Goal: Task Accomplishment & Management: Complete application form

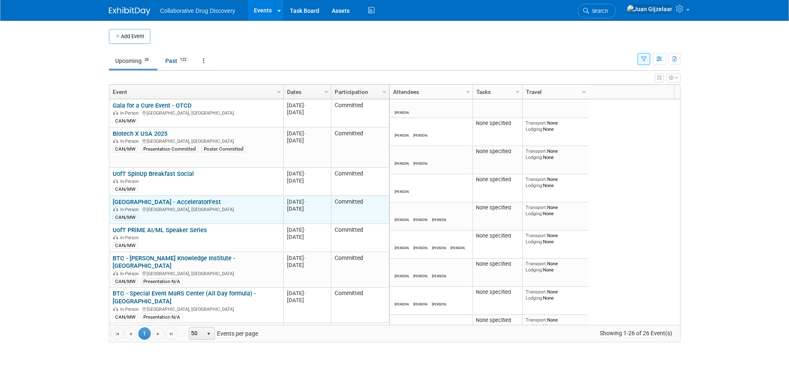
scroll to position [50, 0]
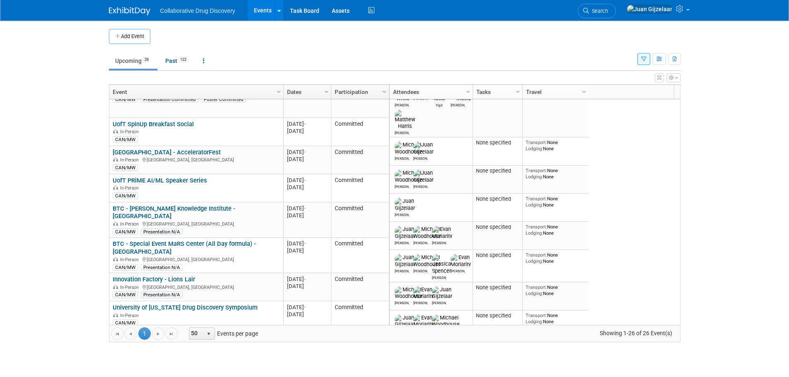
click at [71, 177] on body "Collaborative Drug Discovery Events Add Event Bulk Upload Events Shareable Even…" at bounding box center [394, 188] width 789 height 377
click at [64, 207] on body "Collaborative Drug Discovery Events Add Event Bulk Upload Events Shareable Even…" at bounding box center [394, 188] width 789 height 377
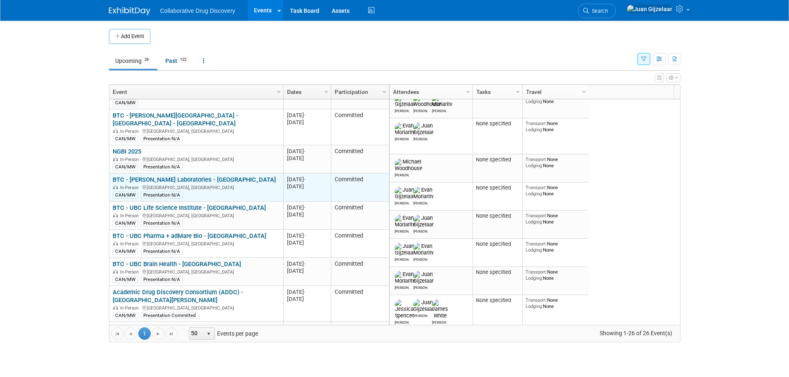
scroll to position [248, 0]
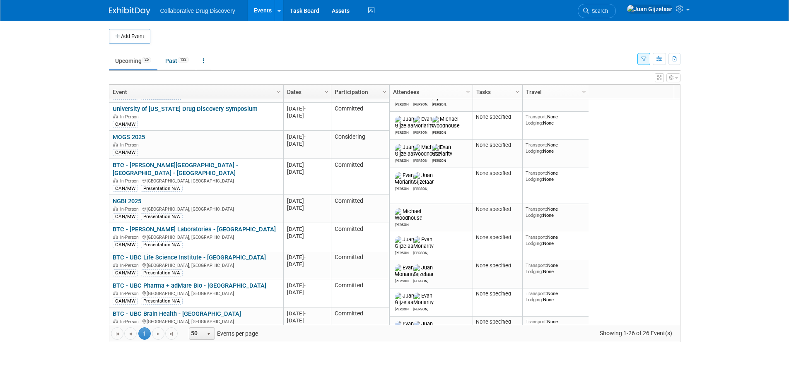
drag, startPoint x: 200, startPoint y: 151, endPoint x: 59, endPoint y: 133, distance: 142.3
click at [59, 133] on body "Collaborative Drug Discovery Events Add Event Bulk Upload Events Shareable Even…" at bounding box center [394, 188] width 789 height 377
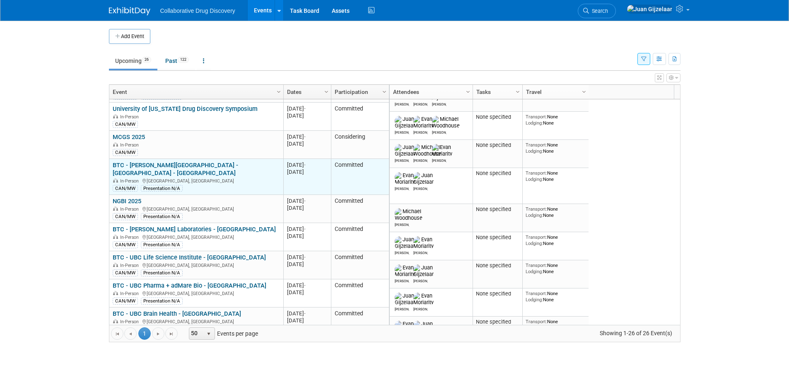
click at [210, 161] on link "BTC - [PERSON_NAME][GEOGRAPHIC_DATA] - [GEOGRAPHIC_DATA] - [GEOGRAPHIC_DATA]" at bounding box center [175, 168] width 125 height 15
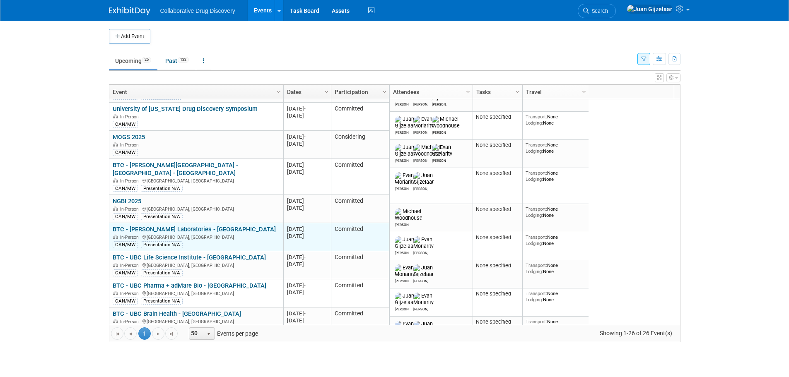
click at [229, 226] on link "BTC - [PERSON_NAME] Laboratories - [GEOGRAPHIC_DATA]" at bounding box center [194, 229] width 163 height 7
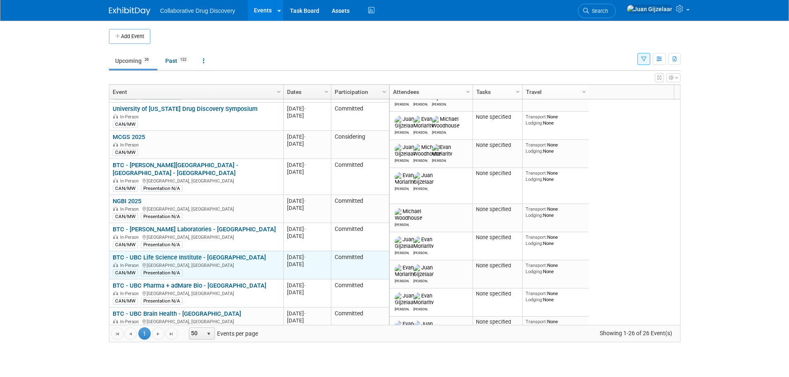
click at [201, 254] on link "BTC - UBC Life Science Institute - [GEOGRAPHIC_DATA]" at bounding box center [189, 257] width 153 height 7
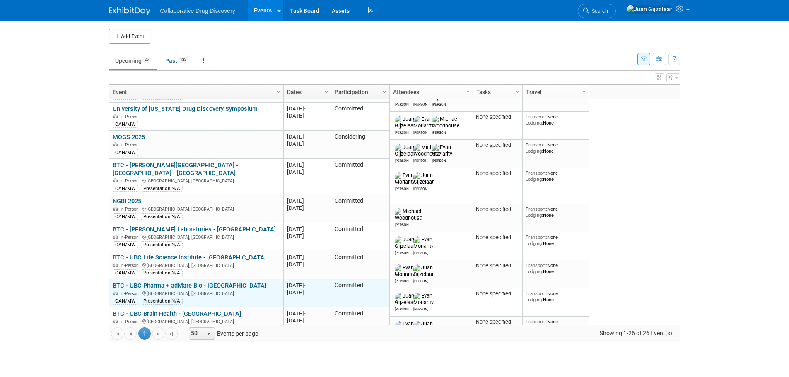
scroll to position [298, 0]
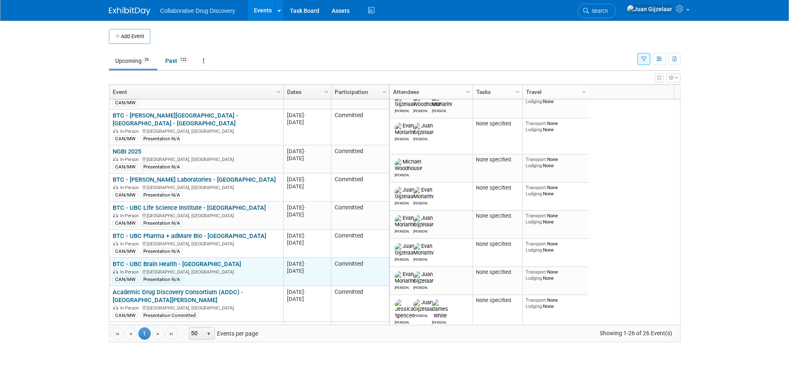
click at [193, 260] on link "BTC - UBC Brain Health - [GEOGRAPHIC_DATA]" at bounding box center [177, 263] width 128 height 7
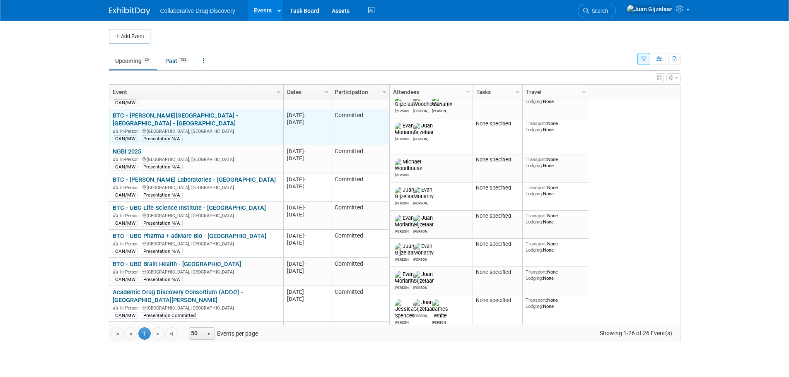
click at [205, 112] on link "BTC - [PERSON_NAME][GEOGRAPHIC_DATA] - [GEOGRAPHIC_DATA] - [GEOGRAPHIC_DATA]" at bounding box center [175, 119] width 125 height 15
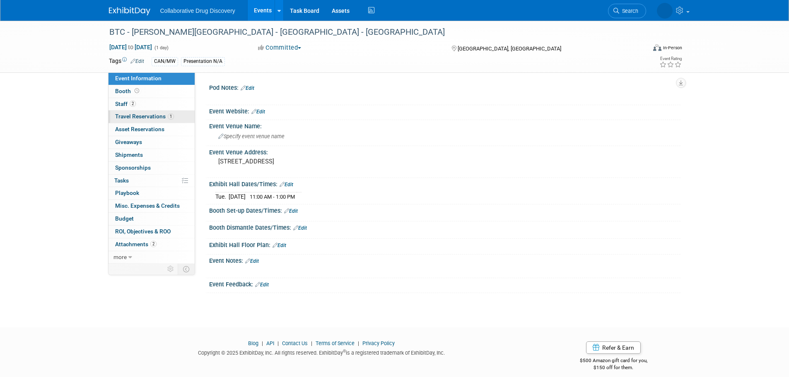
click at [144, 117] on span "Travel Reservations 1" at bounding box center [144, 116] width 59 height 7
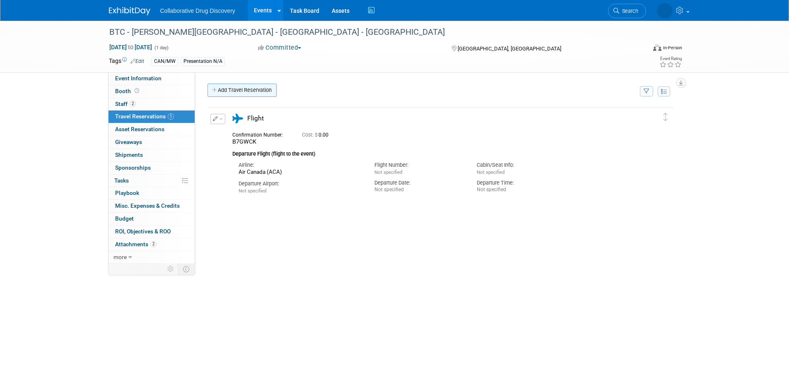
click at [243, 87] on link "Add Travel Reservation" at bounding box center [241, 90] width 69 height 13
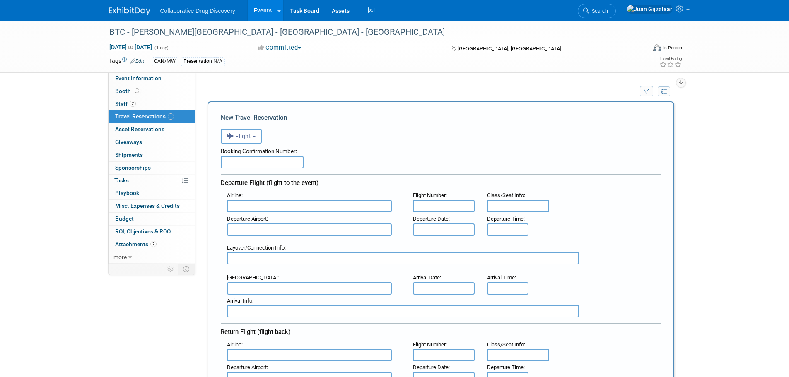
click at [252, 163] on input "text" at bounding box center [262, 162] width 83 height 12
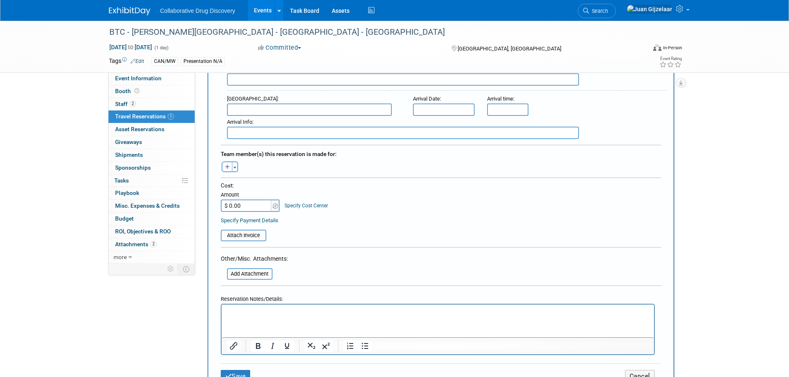
scroll to position [331, 0]
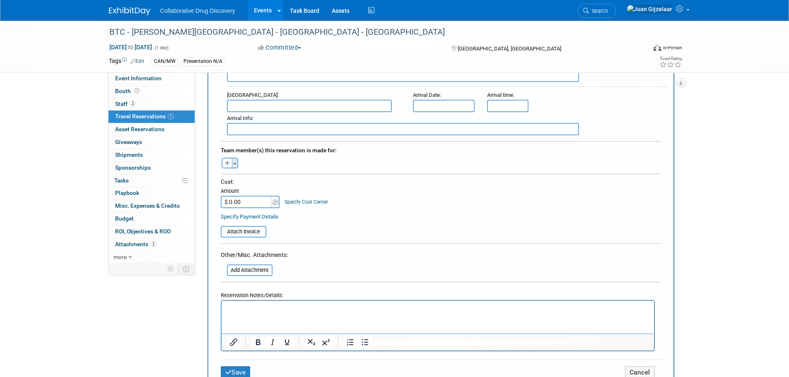
type input "B7GGAN"
click at [234, 165] on button "Toggle Dropdown" at bounding box center [235, 163] width 6 height 11
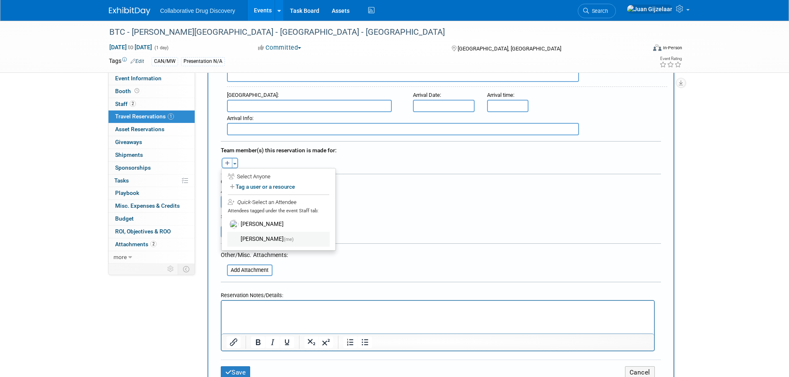
click at [271, 238] on label "Juan Gijzelaar (me)" at bounding box center [278, 239] width 102 height 15
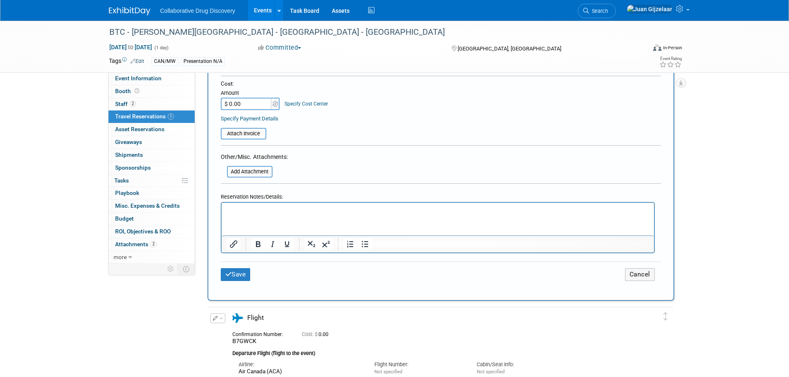
scroll to position [455, 0]
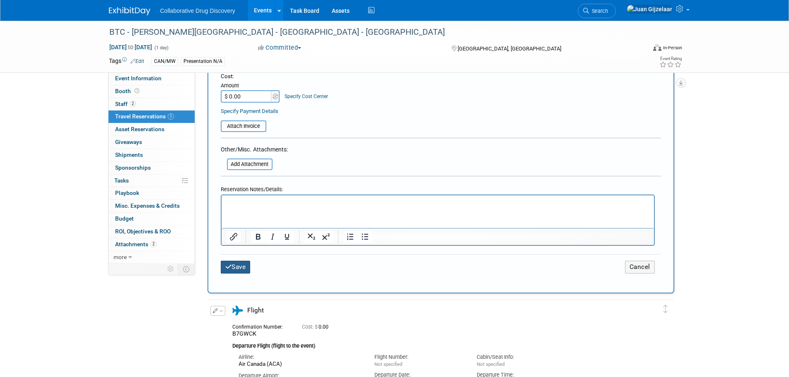
click at [244, 261] on button "Save" at bounding box center [236, 267] width 30 height 13
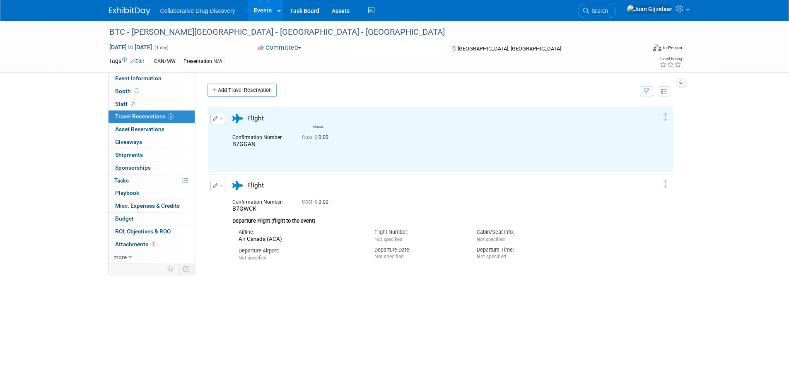
scroll to position [0, 0]
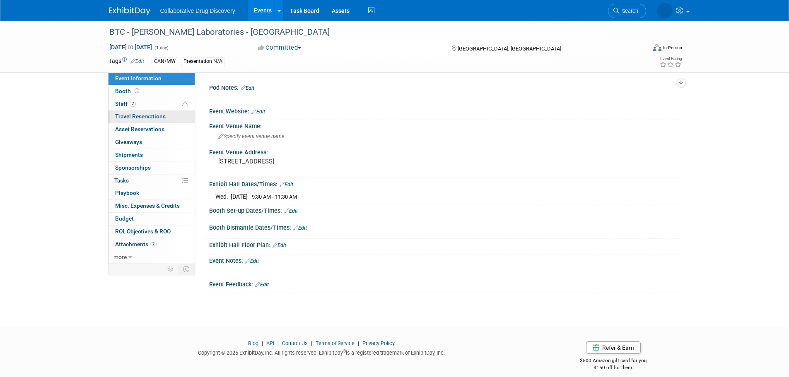
click at [141, 117] on span "Travel Reservations 0" at bounding box center [140, 116] width 51 height 7
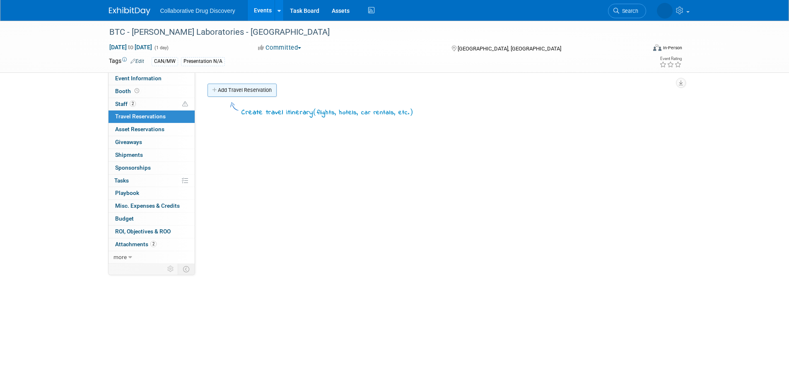
click at [226, 88] on link "Add Travel Reservation" at bounding box center [241, 90] width 69 height 13
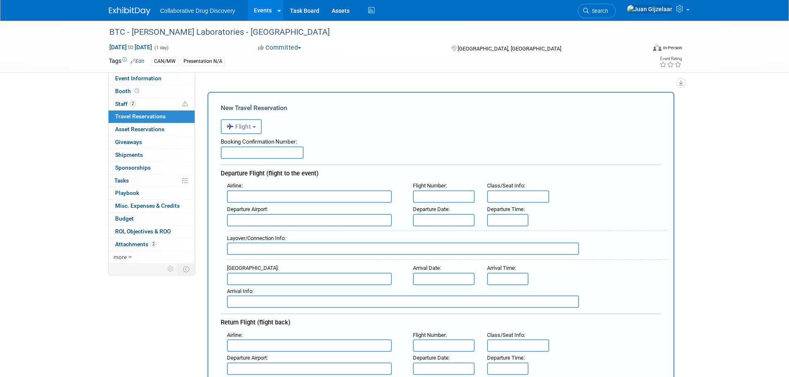
click at [282, 154] on input "text" at bounding box center [262, 153] width 83 height 12
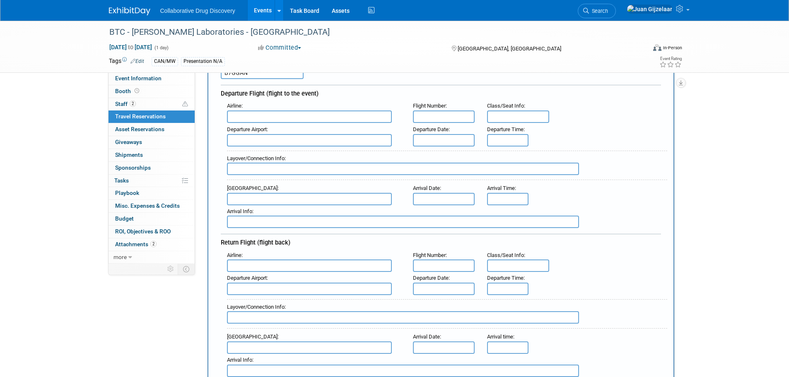
scroll to position [83, 0]
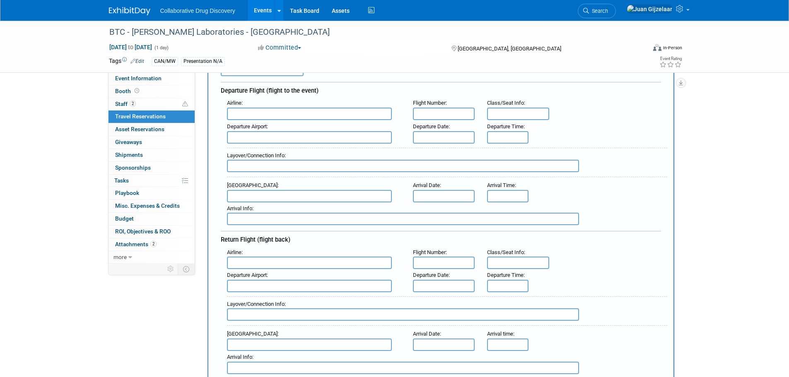
type input "B7GGAN"
click at [277, 115] on input "text" at bounding box center [309, 114] width 165 height 12
click at [280, 125] on span "Air Cana da (ACA)" at bounding box center [313, 126] width 172 height 13
type input "Air Canada (ACA)"
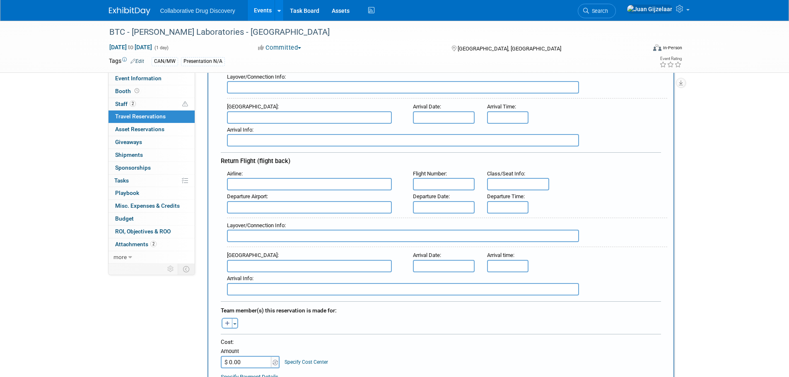
scroll to position [166, 0]
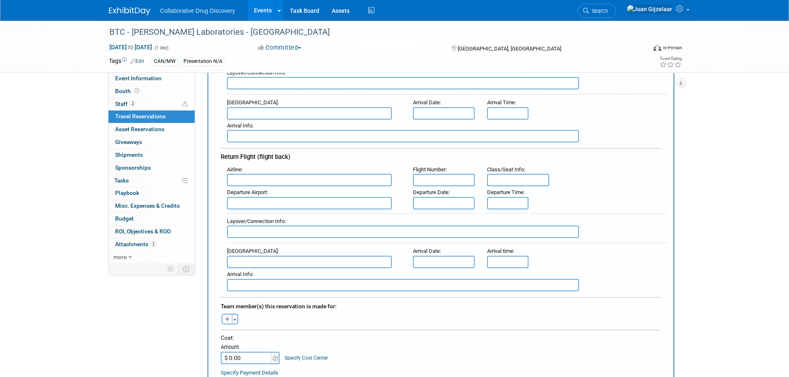
click at [274, 179] on input "text" at bounding box center [309, 180] width 165 height 12
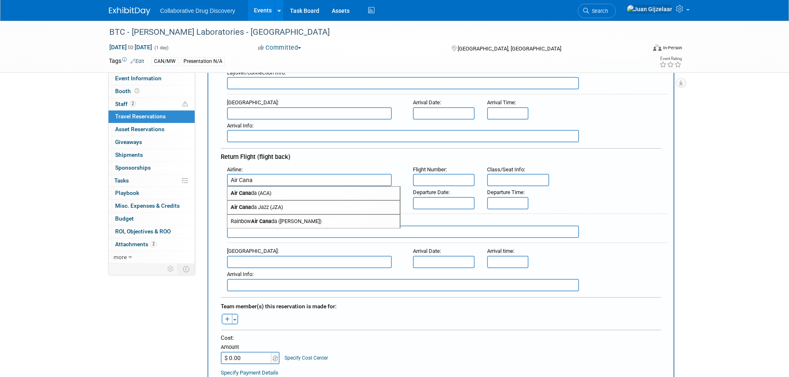
click at [274, 190] on span "Air Cana da (ACA)" at bounding box center [313, 193] width 172 height 13
type input "Air Canada (ACA)"
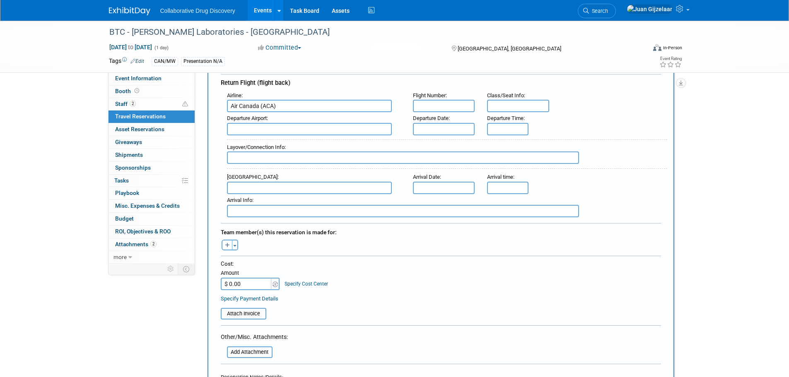
scroll to position [248, 0]
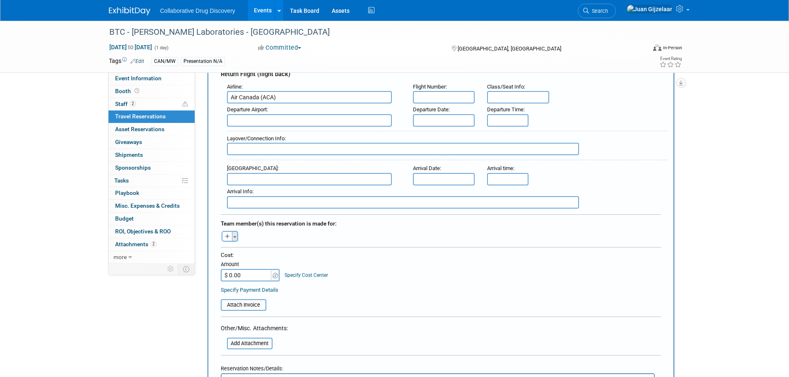
click at [233, 234] on button "Toggle Dropdown" at bounding box center [235, 236] width 6 height 11
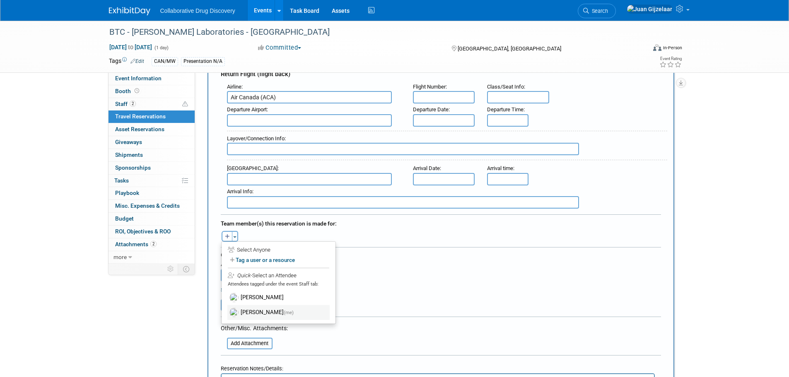
click at [265, 310] on label "Juan Gijzelaar (me)" at bounding box center [278, 312] width 102 height 15
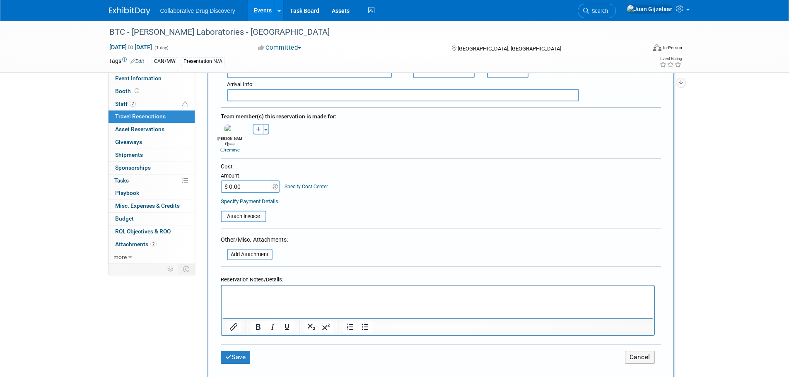
scroll to position [373, 0]
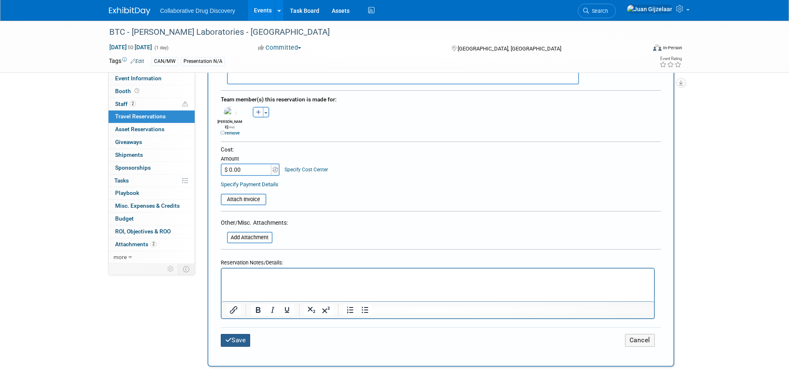
click at [238, 334] on button "Save" at bounding box center [236, 340] width 30 height 13
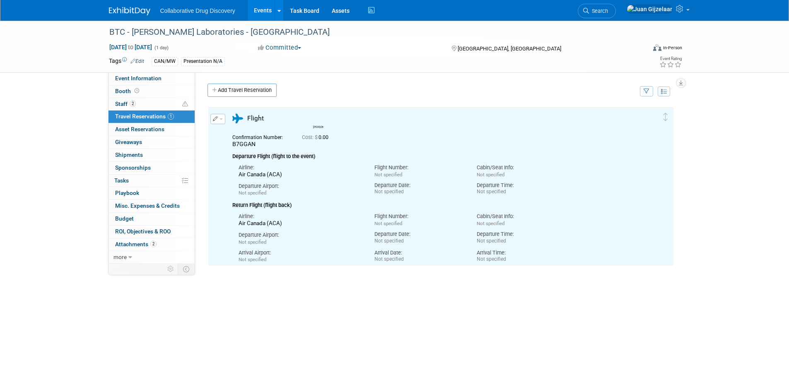
scroll to position [0, 0]
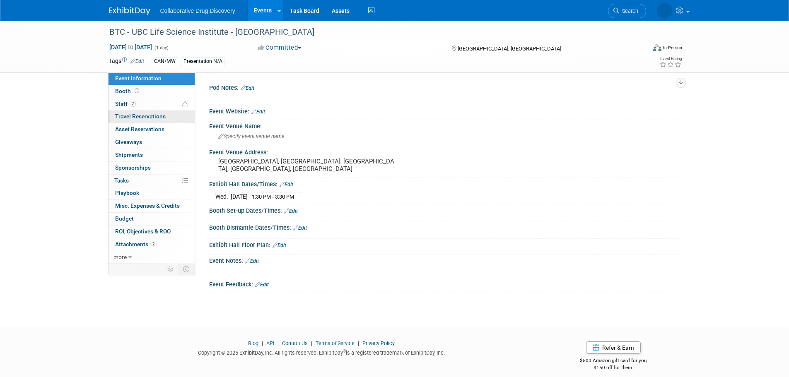
click at [131, 118] on span "Travel Reservations 0" at bounding box center [140, 116] width 51 height 7
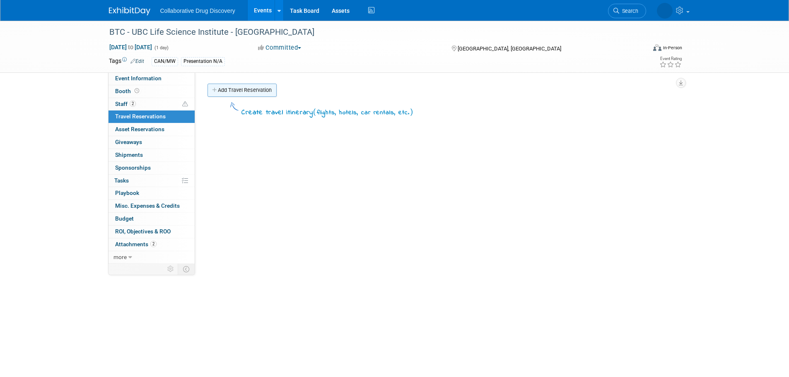
click at [223, 91] on link "Add Travel Reservation" at bounding box center [241, 90] width 69 height 13
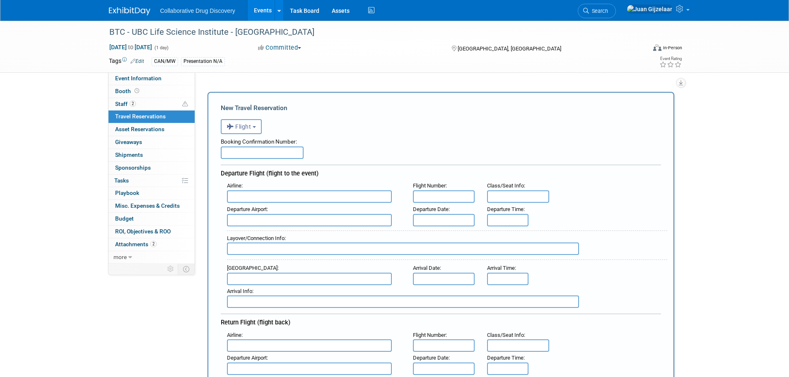
click at [262, 152] on input "text" at bounding box center [262, 153] width 83 height 12
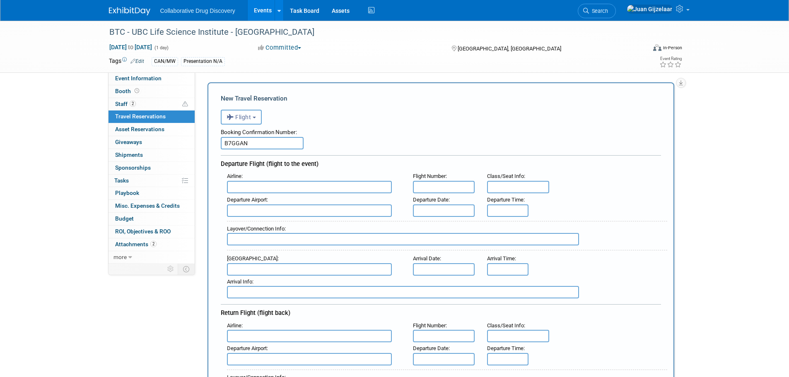
scroll to position [41, 0]
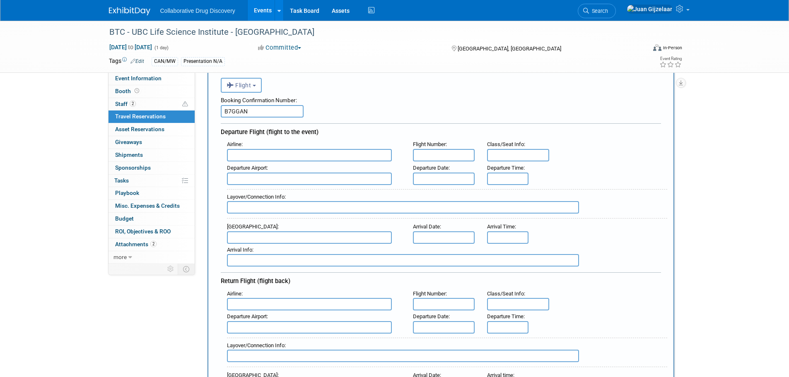
type input "B7GGAN"
click at [268, 154] on input "text" at bounding box center [309, 155] width 165 height 12
click at [267, 170] on span "Air Can ada (ACA)" at bounding box center [313, 168] width 172 height 13
type input "Air Canada (ACA)"
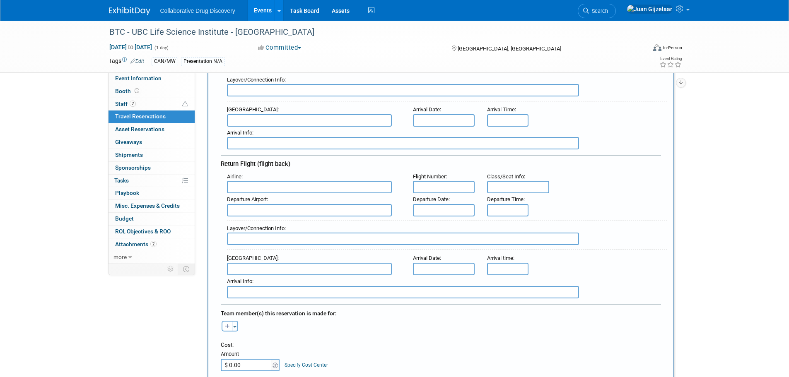
scroll to position [166, 0]
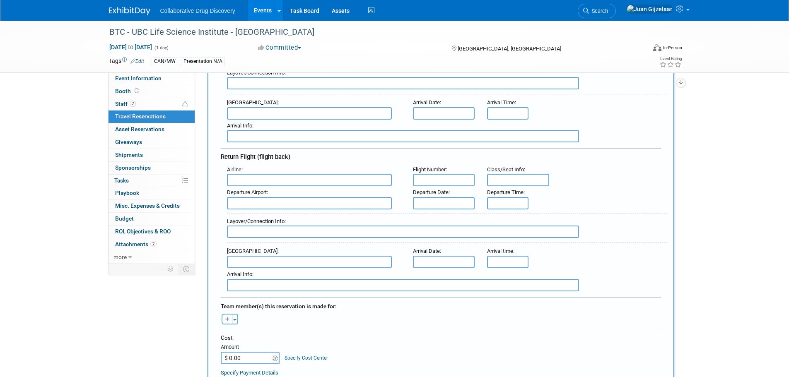
click at [268, 181] on input "text" at bounding box center [309, 180] width 165 height 12
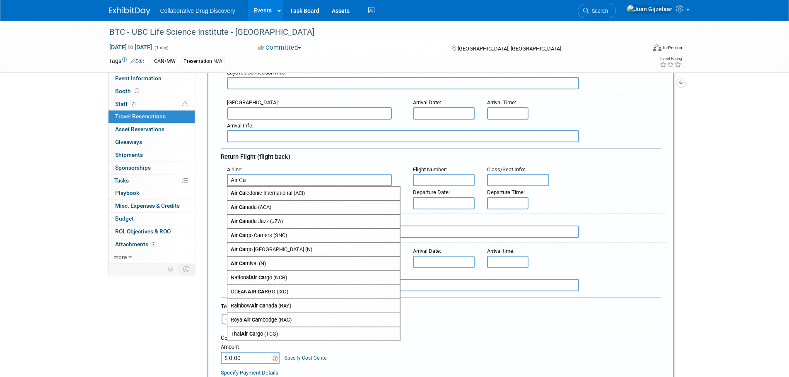
click at [285, 209] on span "Air Ca nada (ACA)" at bounding box center [313, 207] width 172 height 13
type input "Air Canada (ACA)"
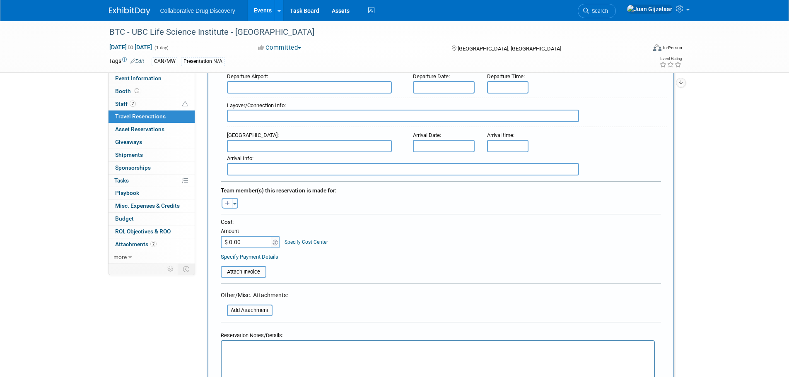
scroll to position [290, 0]
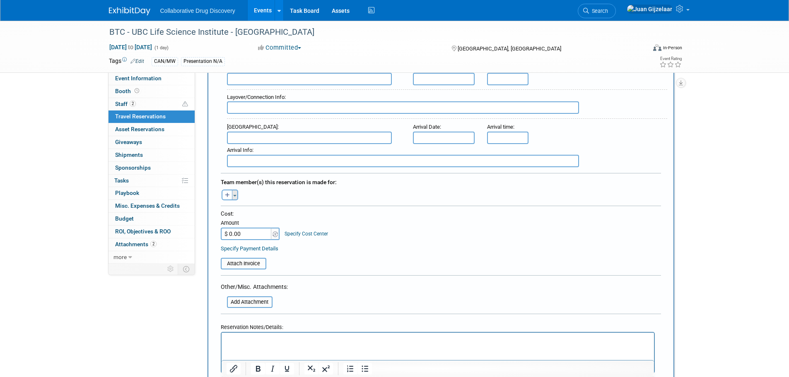
click at [234, 195] on button "Toggle Dropdown" at bounding box center [235, 195] width 6 height 11
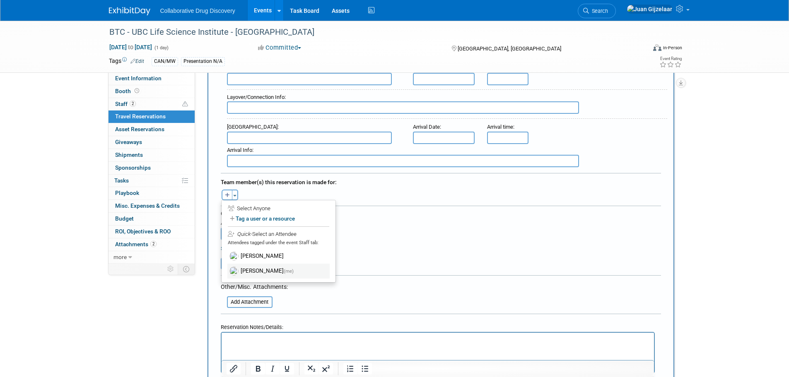
click at [248, 266] on label "[PERSON_NAME] (me)" at bounding box center [278, 271] width 102 height 15
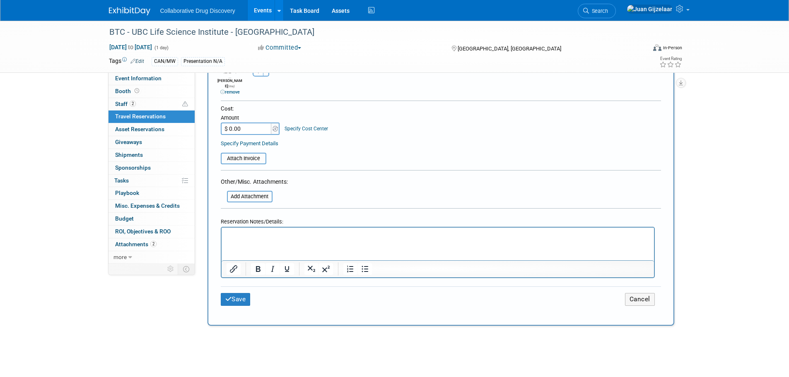
scroll to position [414, 0]
click at [237, 293] on button "Save" at bounding box center [236, 299] width 30 height 13
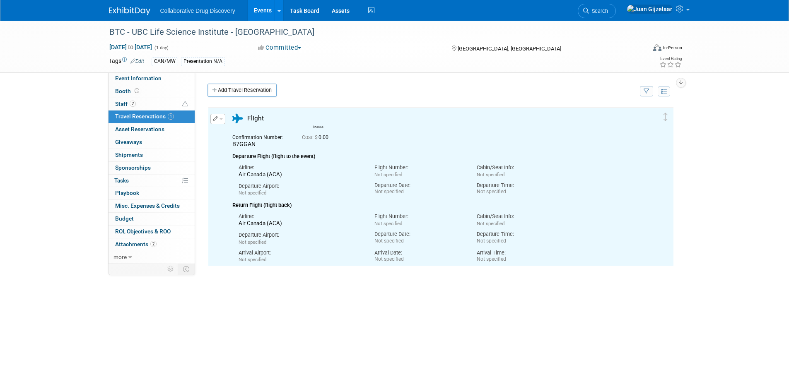
scroll to position [0, 0]
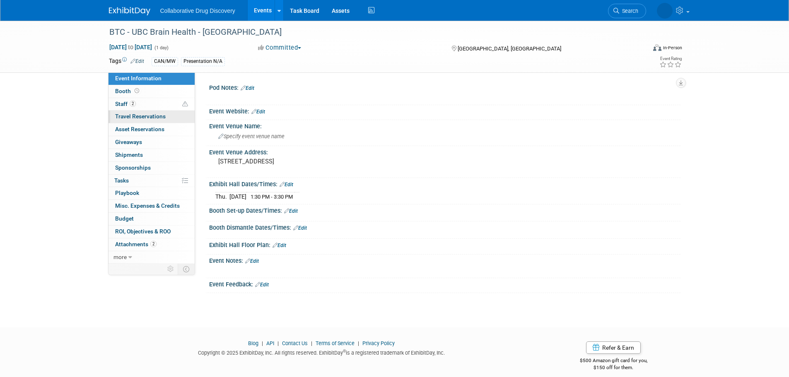
click at [131, 117] on span "Travel Reservations 0" at bounding box center [140, 116] width 51 height 7
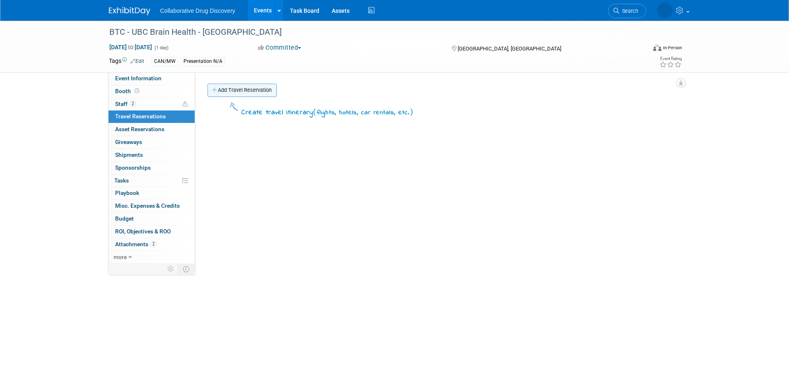
click at [236, 87] on link "Add Travel Reservation" at bounding box center [241, 90] width 69 height 13
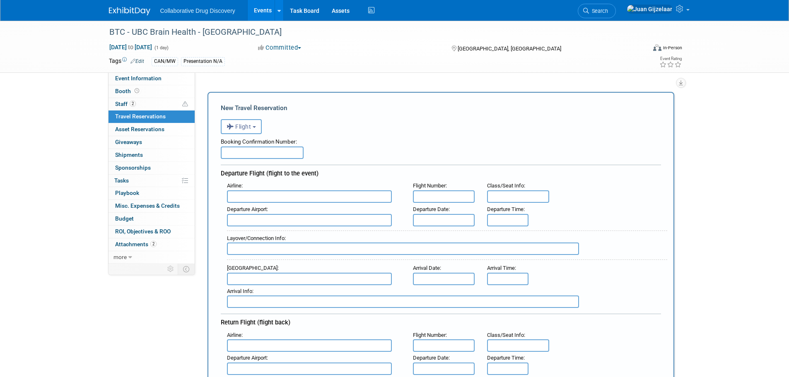
click at [253, 153] on input "text" at bounding box center [262, 153] width 83 height 12
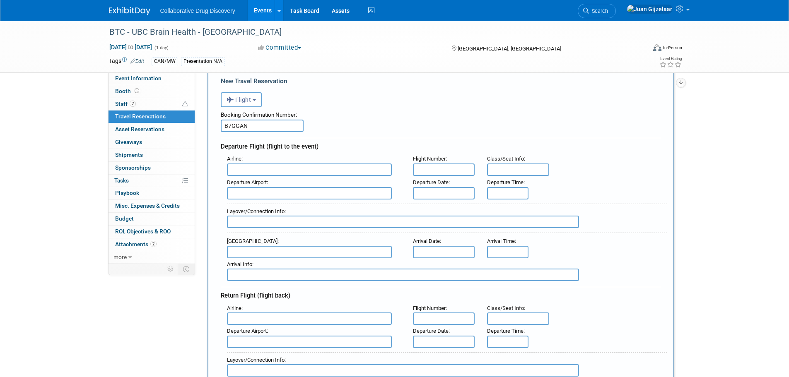
scroll to position [41, 0]
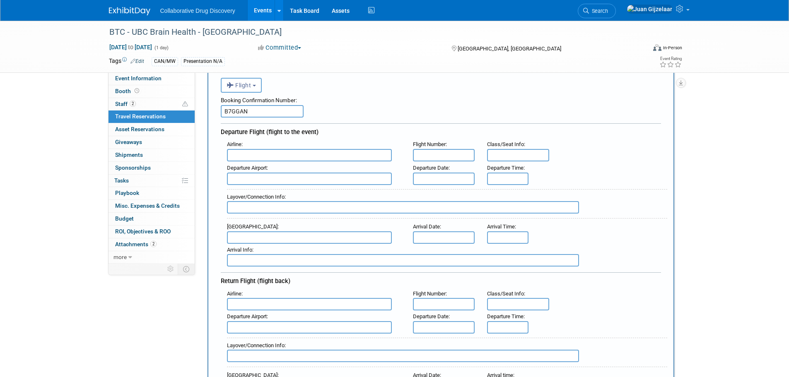
type input "B7GGAN"
click at [271, 152] on input "text" at bounding box center [309, 155] width 165 height 12
click at [298, 168] on span "Air Can ada (ACA)" at bounding box center [313, 168] width 172 height 13
type input "Air Canada (ACA)"
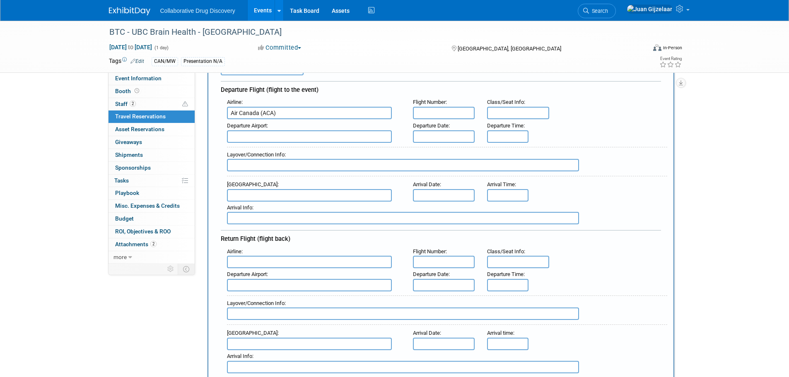
scroll to position [166, 0]
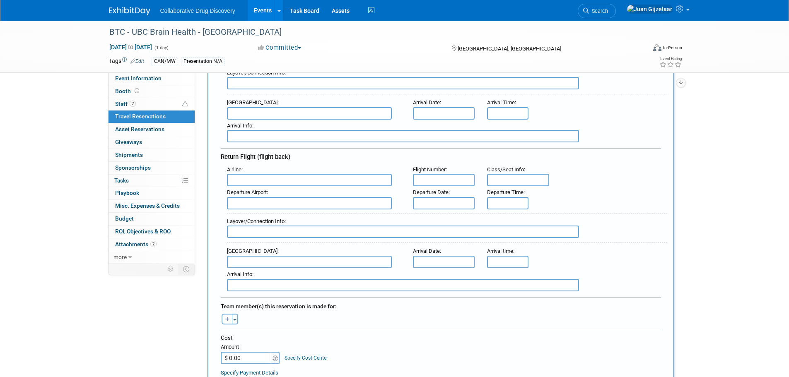
click at [291, 174] on input "text" at bounding box center [309, 180] width 165 height 12
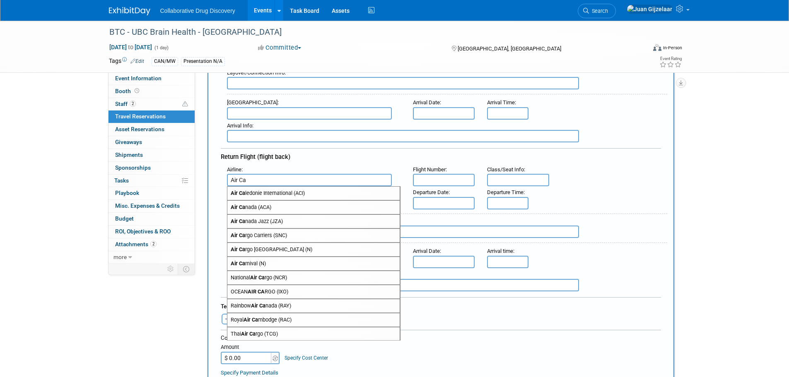
click at [300, 202] on span "Air Ca nada (ACA)" at bounding box center [313, 207] width 172 height 13
type input "Air Canada (ACA)"
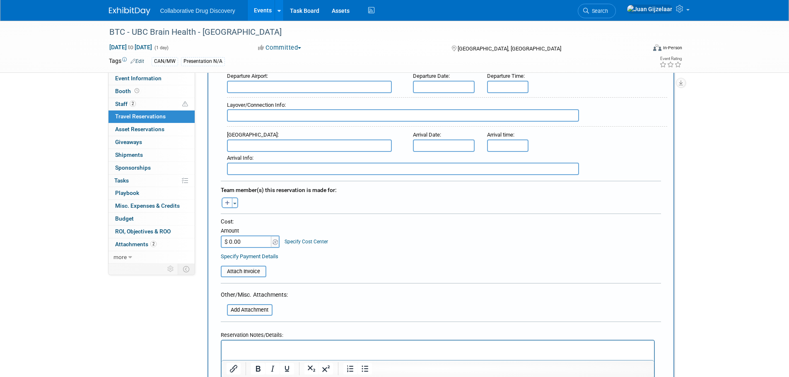
scroll to position [290, 0]
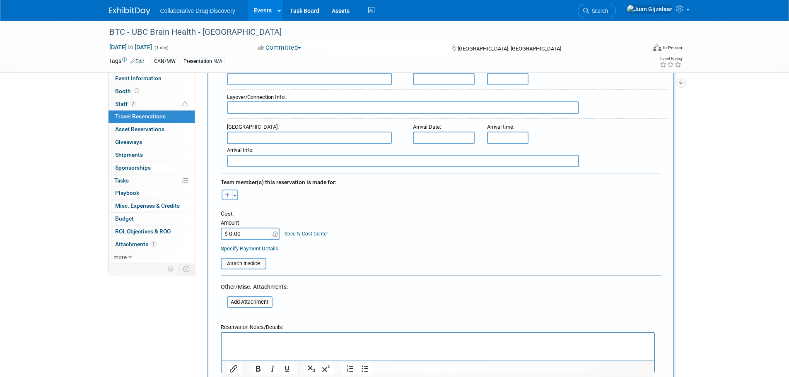
click at [231, 193] on button "button" at bounding box center [226, 195] width 11 height 11
select select
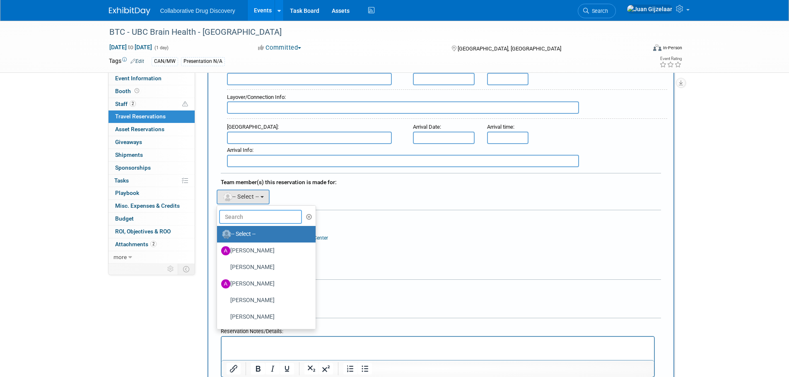
click at [258, 214] on input "text" at bounding box center [260, 217] width 83 height 14
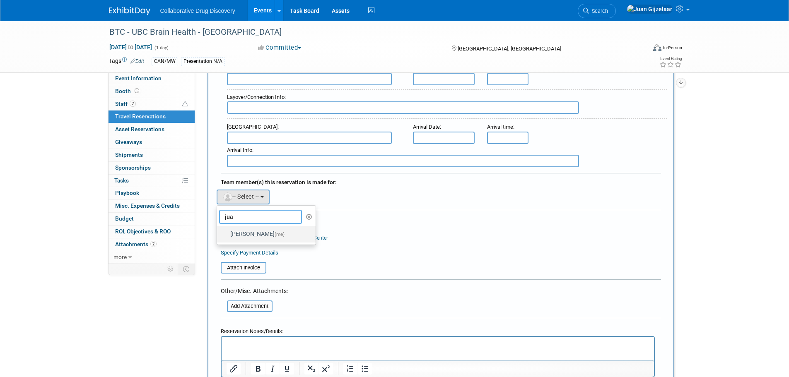
type input "jua"
click at [274, 232] on span "(me)" at bounding box center [279, 234] width 10 height 6
click at [218, 232] on input "Juan Gijzelaar (me)" at bounding box center [215, 233] width 5 height 5
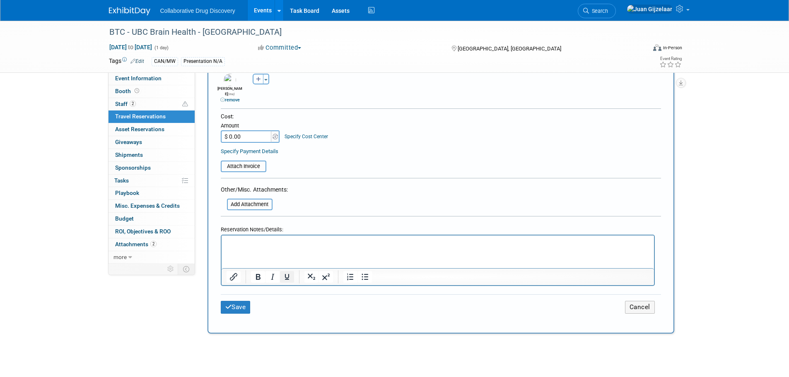
scroll to position [414, 0]
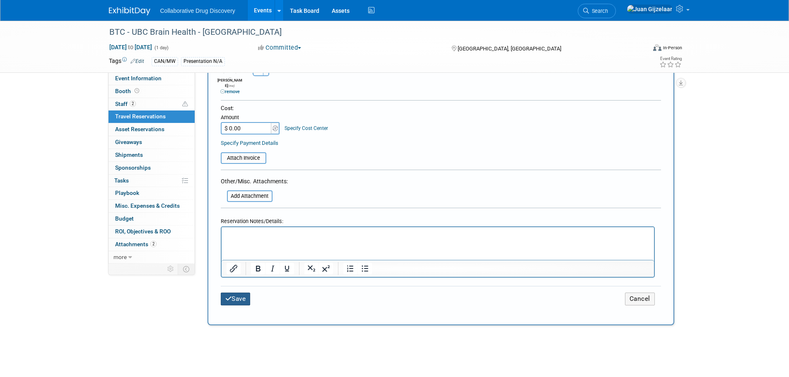
click at [230, 296] on icon "submit" at bounding box center [228, 299] width 7 height 6
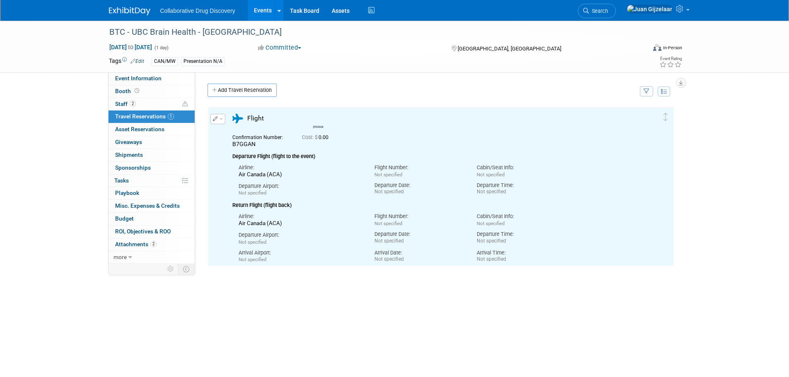
scroll to position [0, 0]
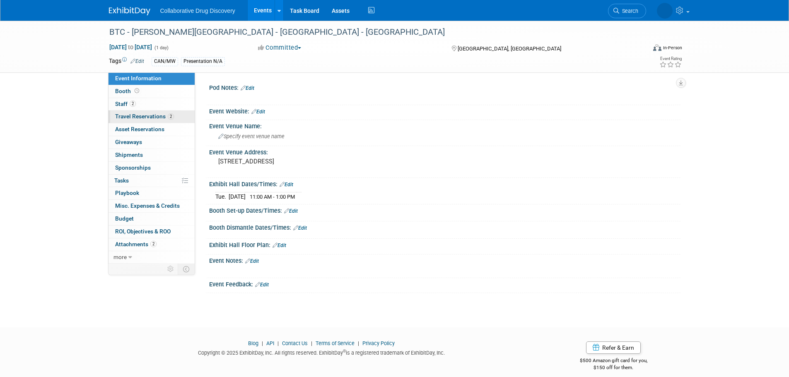
click at [150, 119] on span "Travel Reservations 2" at bounding box center [144, 116] width 59 height 7
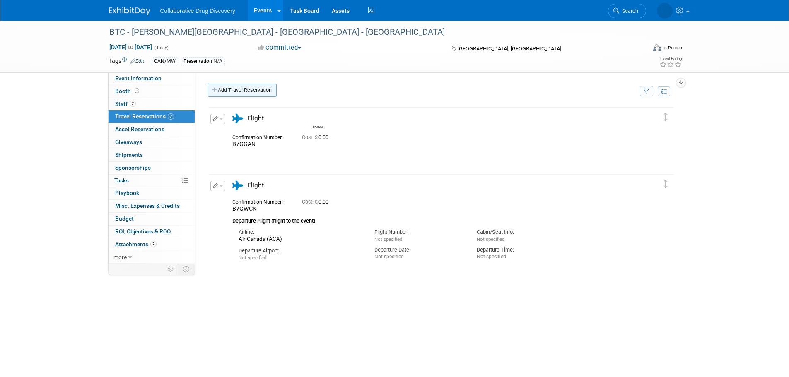
click at [232, 91] on link "Add Travel Reservation" at bounding box center [241, 90] width 69 height 13
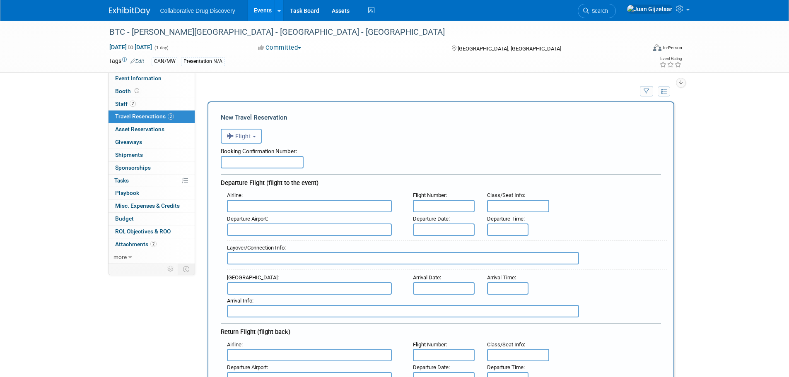
click at [256, 137] on b "button" at bounding box center [254, 137] width 3 height 2
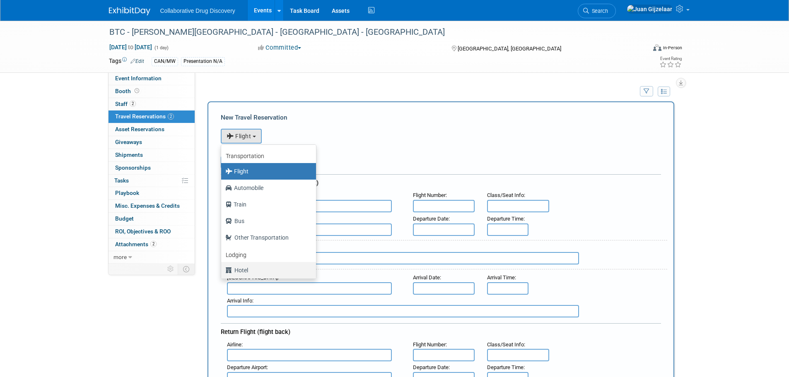
click at [255, 272] on label "Hotel" at bounding box center [266, 270] width 82 height 13
click at [222, 272] on input "Hotel" at bounding box center [219, 269] width 5 height 5
select select "6"
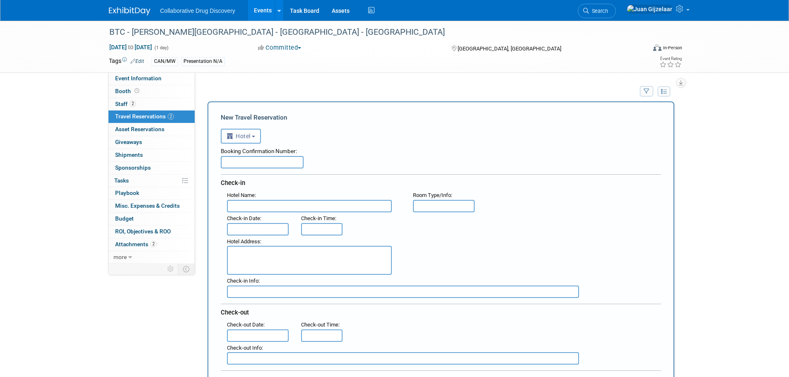
click at [249, 164] on input "text" at bounding box center [262, 162] width 83 height 12
paste input "72066059776136"
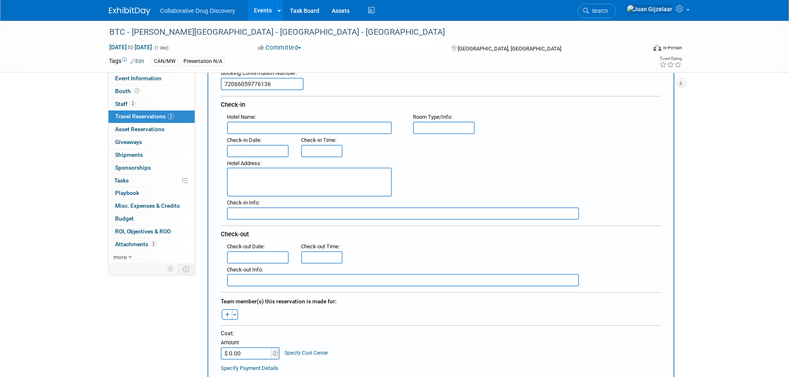
scroll to position [83, 0]
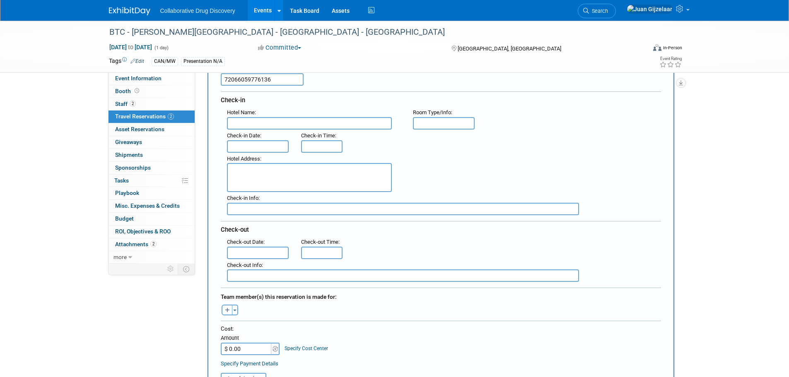
type input "72066059776136"
click at [287, 123] on input "text" at bounding box center [309, 123] width 165 height 12
paste input "[GEOGRAPHIC_DATA] [GEOGRAPHIC_DATA] by IHG"
type input "[GEOGRAPHIC_DATA] [GEOGRAPHIC_DATA] by IHG"
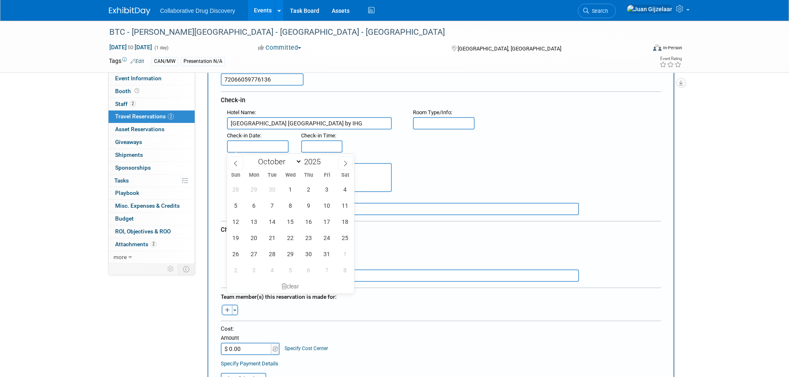
click at [262, 151] on body "Collaborative Drug Discovery Events Add Event Bulk Upload Events Shareable Even…" at bounding box center [394, 105] width 789 height 377
click at [258, 239] on span "20" at bounding box center [254, 238] width 16 height 16
type input "Oct 20, 2025"
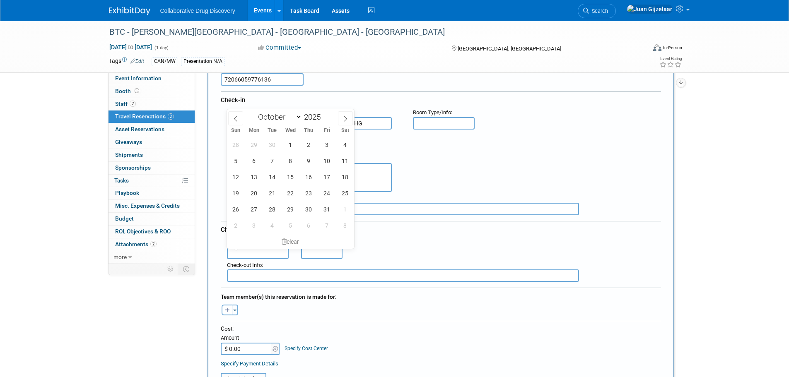
click at [280, 252] on input "text" at bounding box center [258, 253] width 62 height 12
click at [276, 194] on span "21" at bounding box center [272, 193] width 16 height 16
type input "[DATE]"
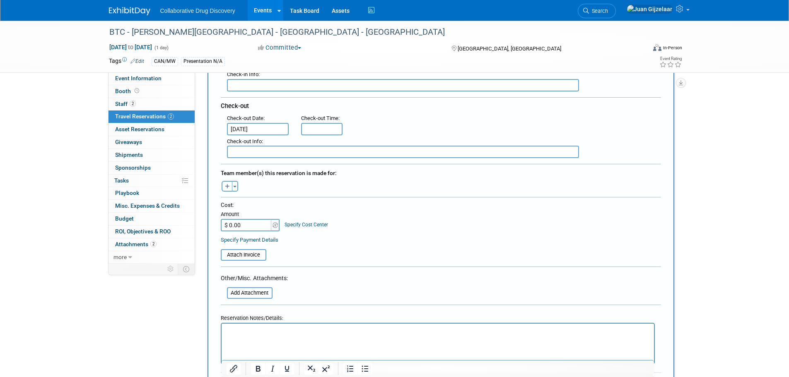
scroll to position [207, 0]
click at [233, 186] on span "button" at bounding box center [234, 186] width 3 height 2
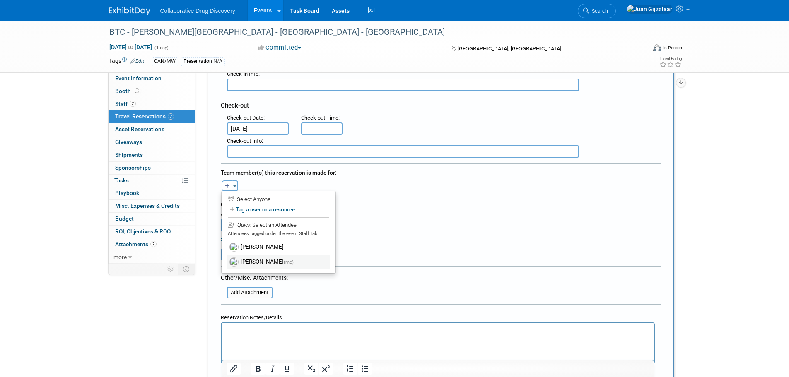
click at [260, 263] on label "Juan Gijzelaar (me)" at bounding box center [278, 262] width 102 height 15
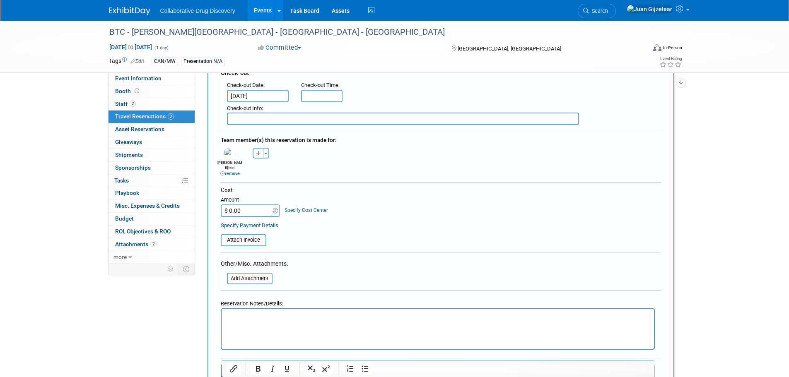
scroll to position [290, 0]
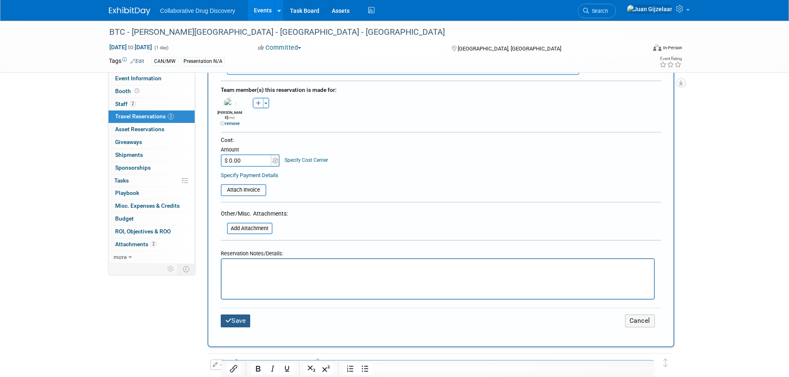
click at [246, 315] on button "Save" at bounding box center [236, 321] width 30 height 13
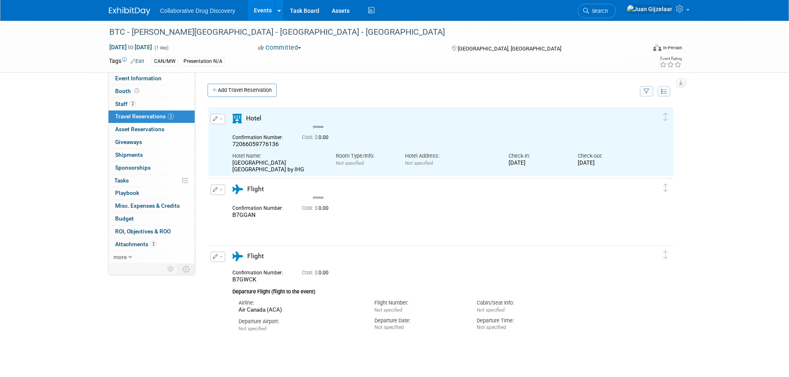
scroll to position [0, 0]
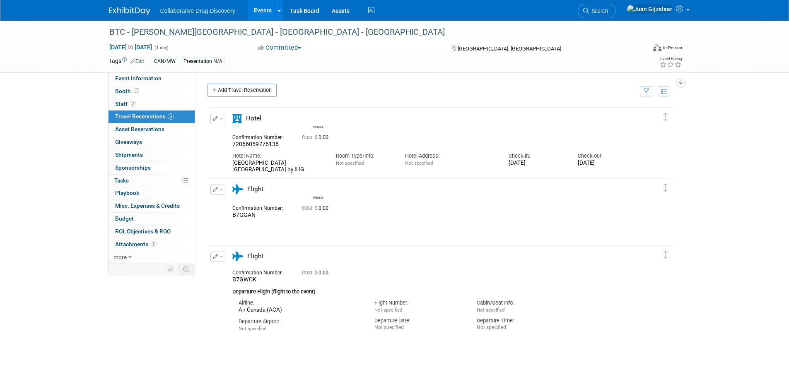
drag, startPoint x: 281, startPoint y: 173, endPoint x: 231, endPoint y: 166, distance: 50.2
click at [231, 166] on div "Hotel Name: Holiday Inn Hotel & Suites North Vancouver by IHG" at bounding box center [278, 160] width 104 height 25
copy div "Holiday Inn Hotel & Suites North Vancouver by IHG"
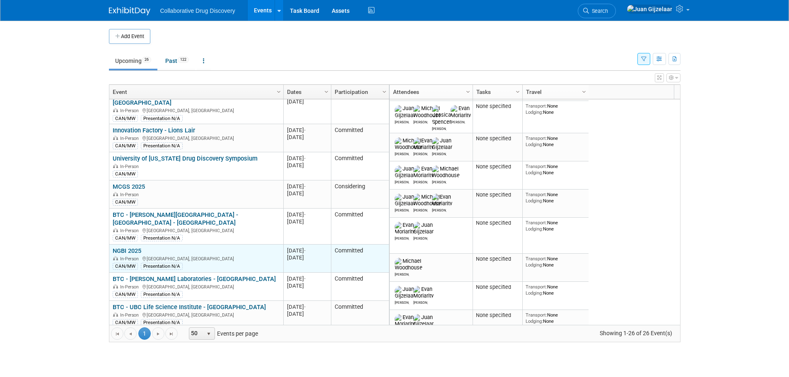
scroll to position [248, 0]
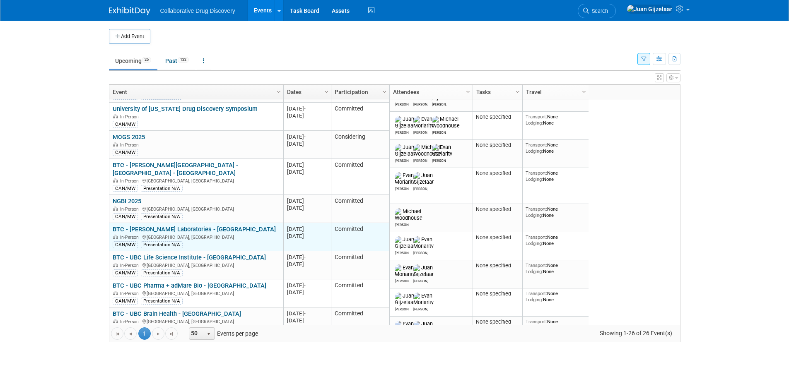
click at [192, 226] on link "BTC - [PERSON_NAME] Laboratories - [GEOGRAPHIC_DATA]" at bounding box center [194, 229] width 163 height 7
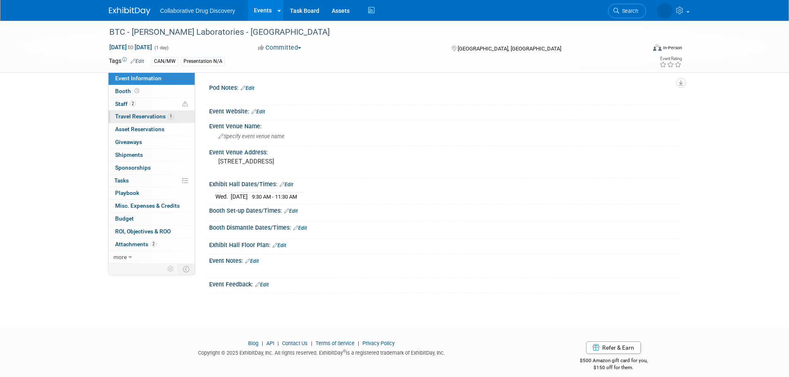
click at [150, 116] on span "Travel Reservations 1" at bounding box center [144, 116] width 59 height 7
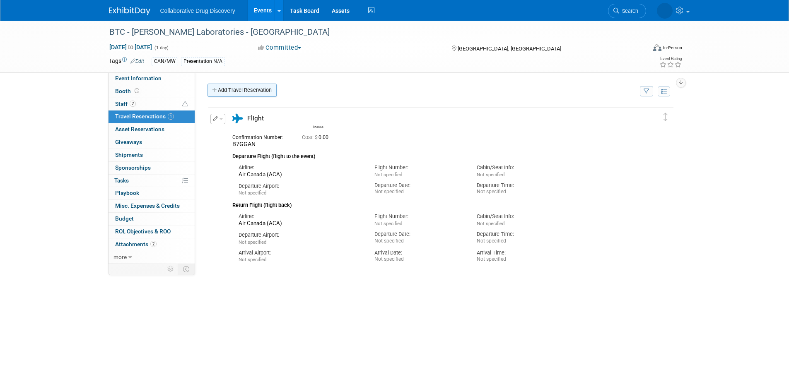
click at [226, 89] on link "Add Travel Reservation" at bounding box center [241, 90] width 69 height 13
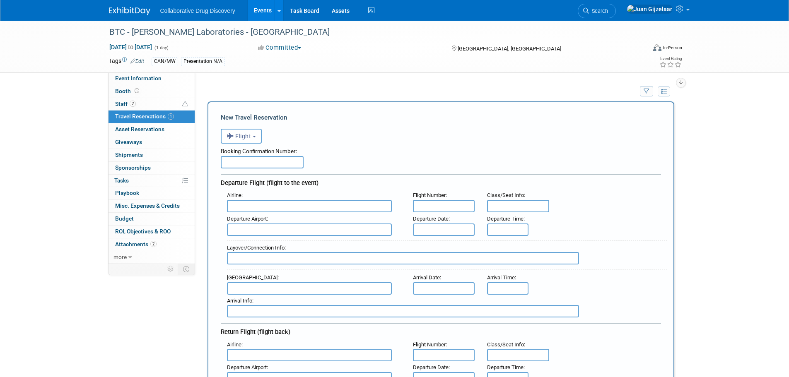
click at [262, 164] on input "text" at bounding box center [262, 162] width 83 height 12
paste input "81569292"
type input "81569292"
click at [256, 164] on input "81569292" at bounding box center [262, 162] width 83 height 12
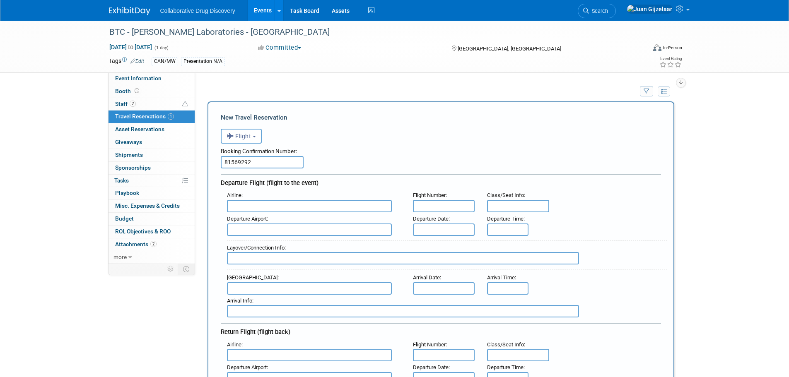
click at [256, 164] on input "81569292" at bounding box center [262, 162] width 83 height 12
click at [238, 137] on span "Flight" at bounding box center [238, 136] width 25 height 7
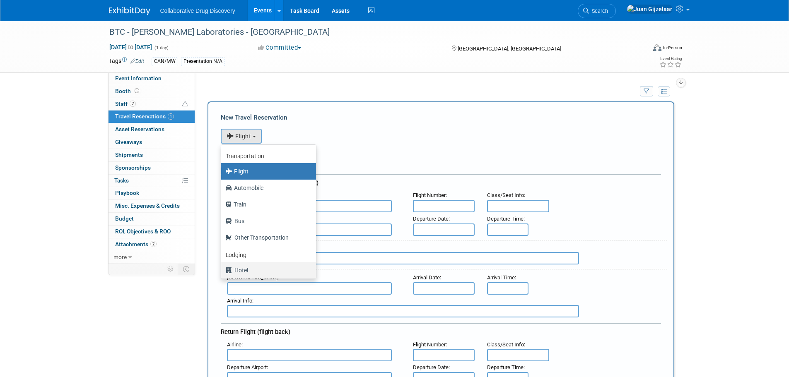
click at [256, 269] on label "Hotel" at bounding box center [266, 270] width 82 height 13
click at [222, 269] on input "Hotel" at bounding box center [219, 269] width 5 height 5
select select "6"
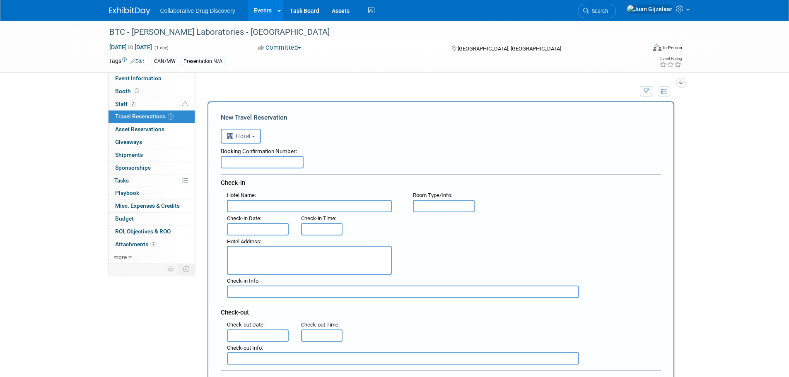
click at [250, 153] on div "Booking Confirmation Number:" at bounding box center [441, 150] width 440 height 12
click at [246, 162] on input "text" at bounding box center [262, 162] width 83 height 12
paste input "81569292"
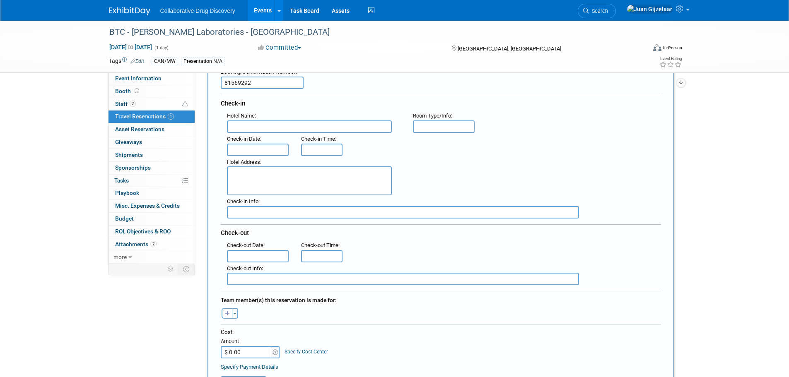
scroll to position [83, 0]
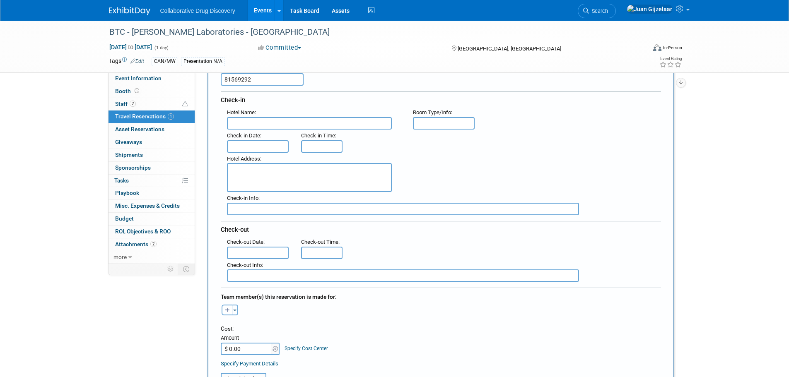
type input "81569292"
click at [277, 127] on input "text" at bounding box center [309, 123] width 165 height 12
paste input "[GEOGRAPHIC_DATA] [GEOGRAPHIC_DATA] ([GEOGRAPHIC_DATA])"
type input "[GEOGRAPHIC_DATA] [GEOGRAPHIC_DATA] ([GEOGRAPHIC_DATA])"
click at [224, 310] on button "button" at bounding box center [226, 310] width 11 height 11
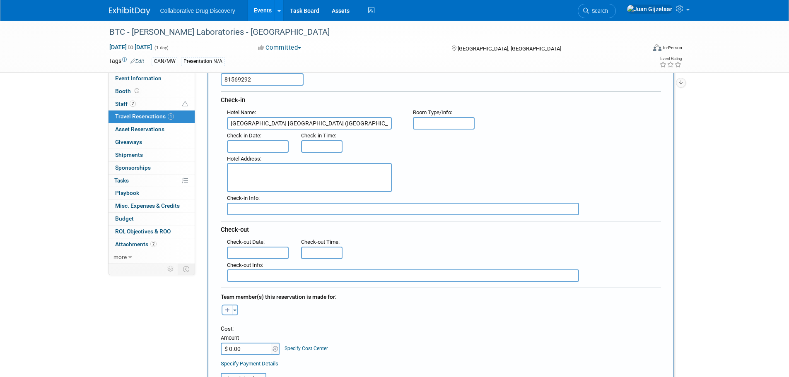
select select
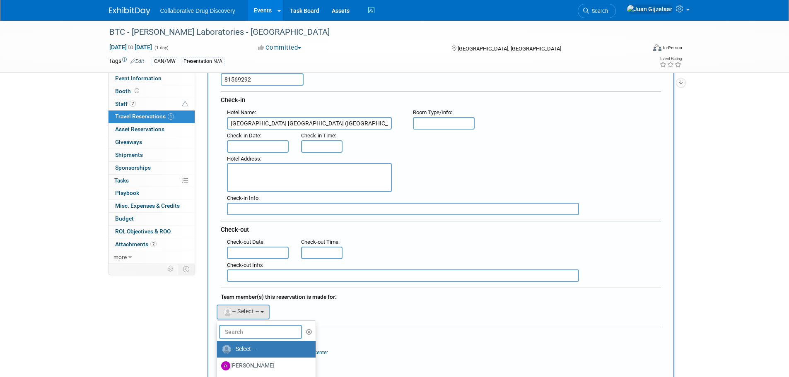
click at [253, 329] on input "text" at bounding box center [260, 332] width 83 height 14
type input "jua"
click at [265, 351] on label "[PERSON_NAME] (me)" at bounding box center [264, 349] width 87 height 13
click at [218, 351] on input "[PERSON_NAME] (me)" at bounding box center [215, 348] width 5 height 5
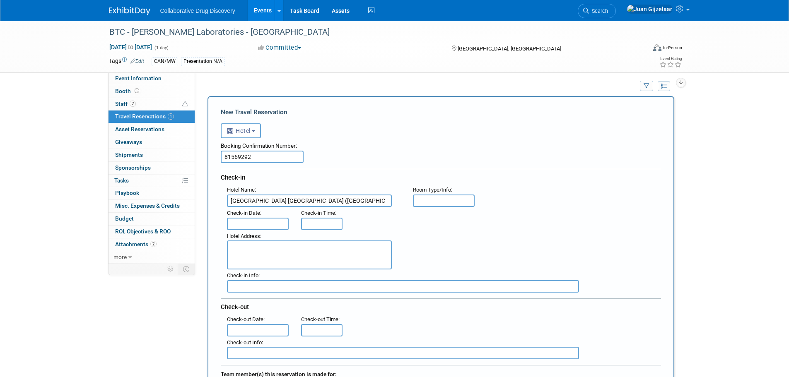
scroll to position [0, 0]
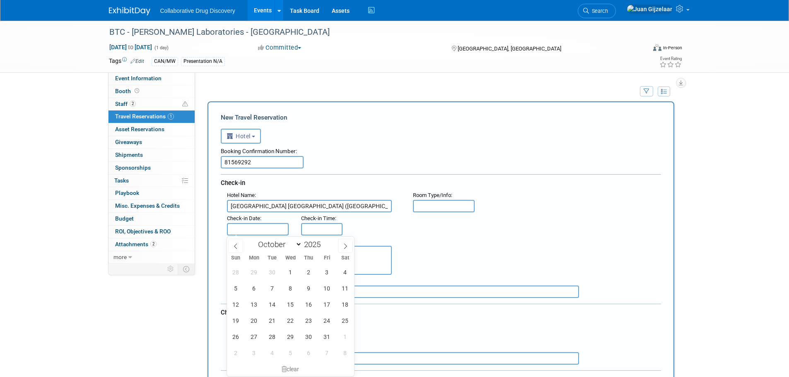
click at [252, 230] on input "text" at bounding box center [258, 229] width 62 height 12
click at [277, 320] on span "21" at bounding box center [272, 321] width 16 height 16
type input "[DATE]"
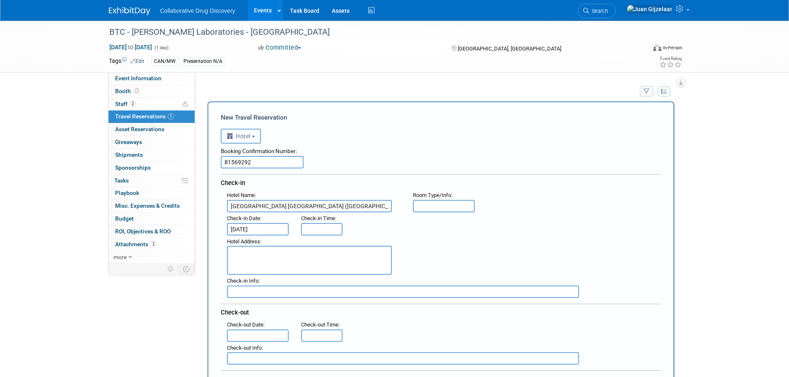
type input "3:00 PM"
click at [314, 229] on input "3:00 PM" at bounding box center [321, 229] width 41 height 12
click at [377, 224] on div ": Check-in Date : [DATE] Check-in Time : 3:00 PM" at bounding box center [444, 223] width 446 height 23
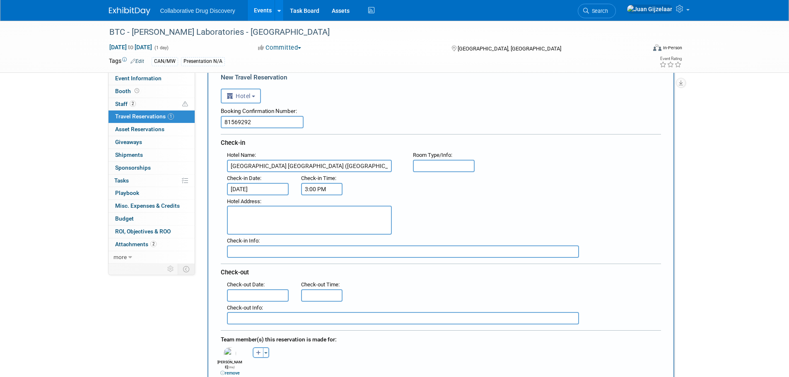
scroll to position [83, 0]
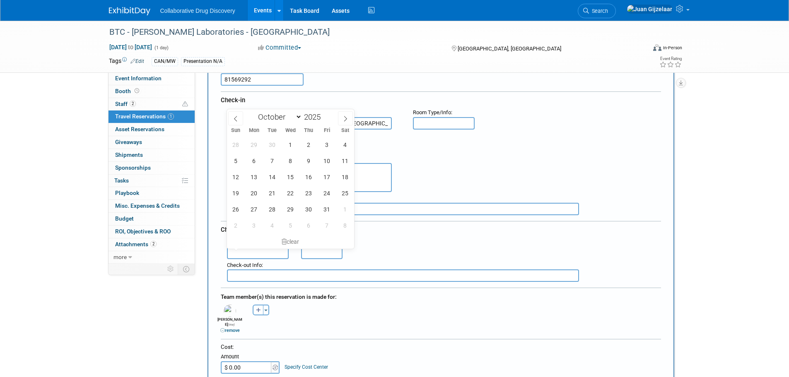
click at [251, 252] on input "text" at bounding box center [258, 253] width 62 height 12
click at [322, 193] on span "24" at bounding box center [327, 193] width 16 height 16
type input "[DATE]"
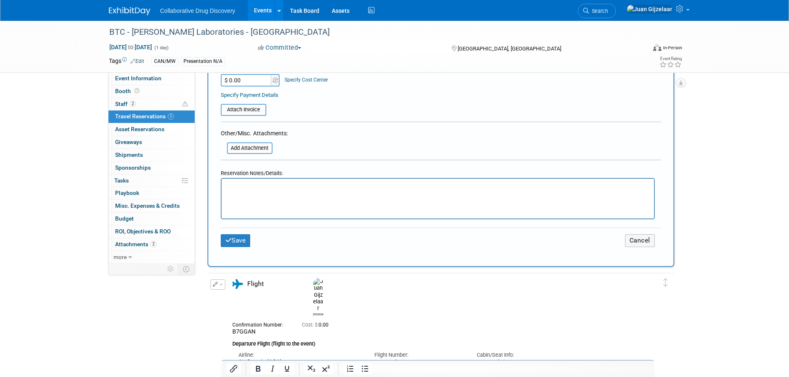
scroll to position [373, 0]
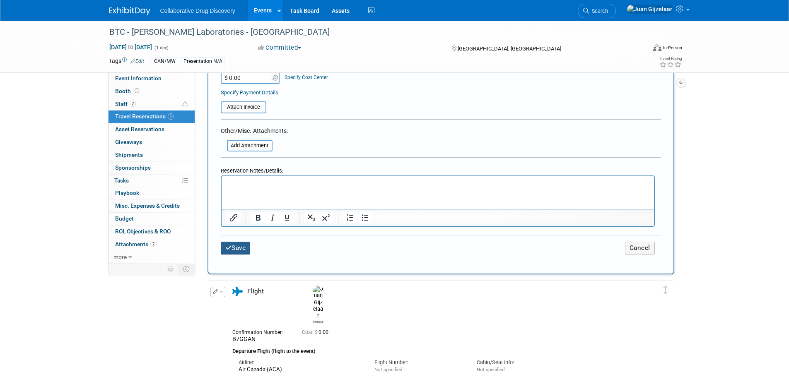
click at [231, 245] on icon "submit" at bounding box center [228, 248] width 7 height 6
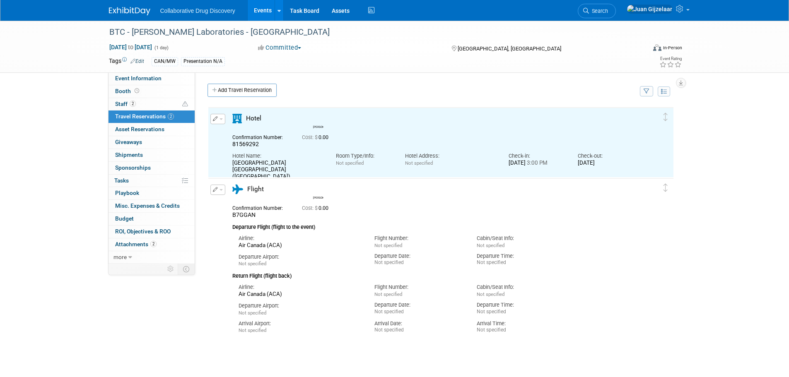
scroll to position [0, 0]
